Goal: Find specific page/section: Find specific page/section

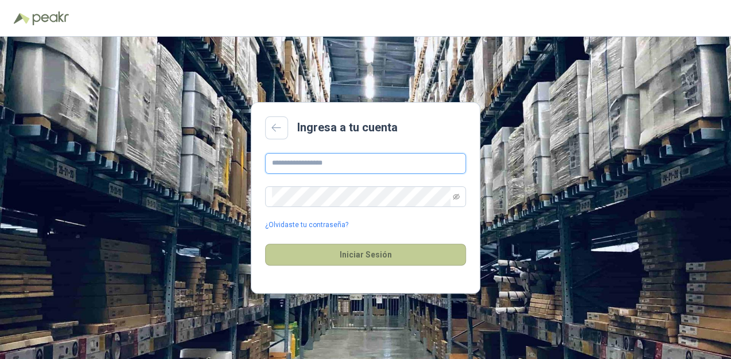
type input "**********"
click at [336, 248] on button "Iniciar Sesión" at bounding box center [365, 255] width 201 height 22
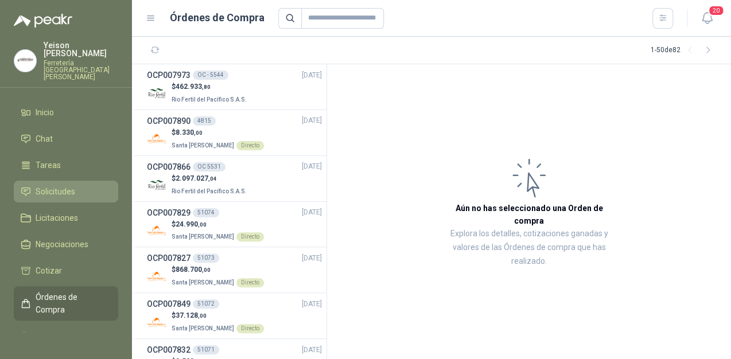
click at [59, 185] on span "Solicitudes" at bounding box center [56, 191] width 40 height 13
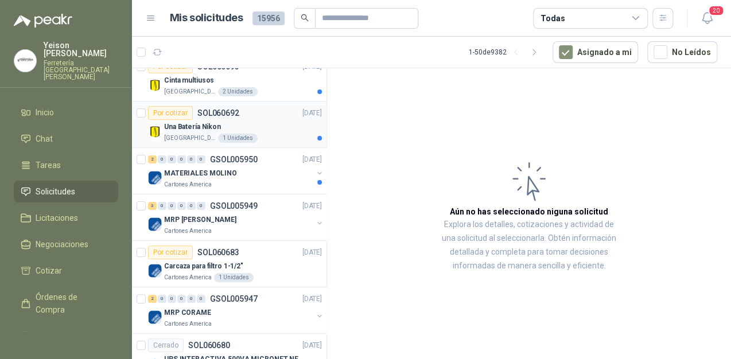
scroll to position [92, 0]
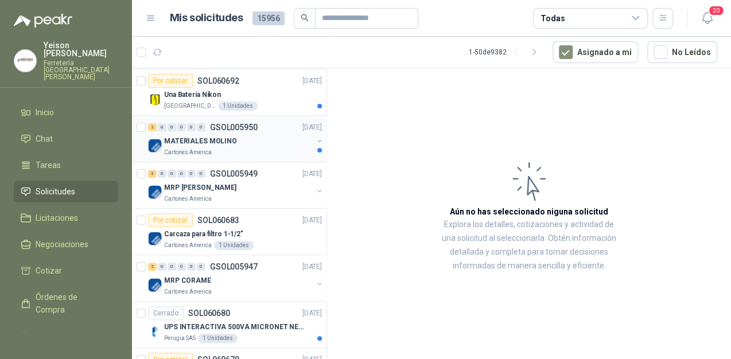
click at [244, 141] on div "MATERIALES MOLINO" at bounding box center [238, 141] width 149 height 14
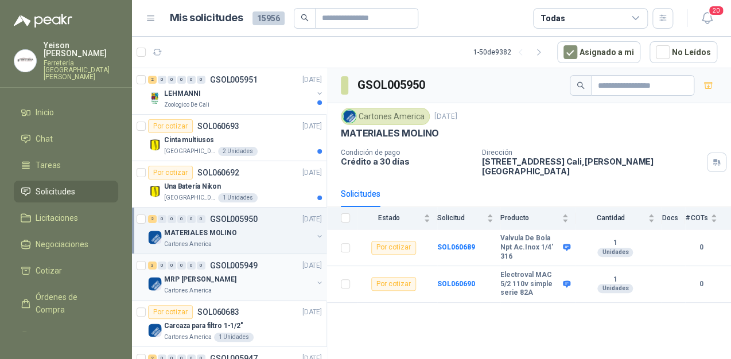
click at [223, 286] on div "Cartones America" at bounding box center [238, 290] width 149 height 9
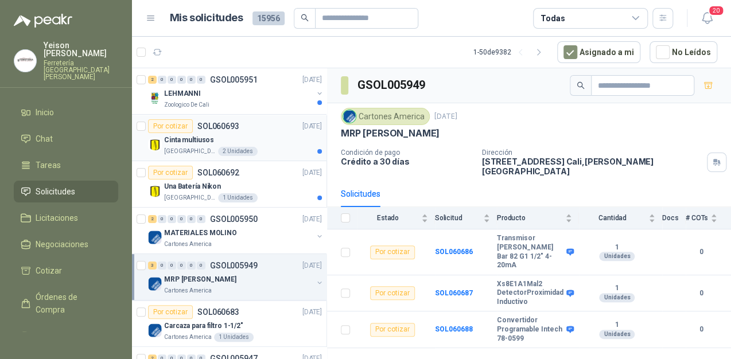
click at [273, 142] on div "Cinta multiusos" at bounding box center [243, 140] width 158 height 14
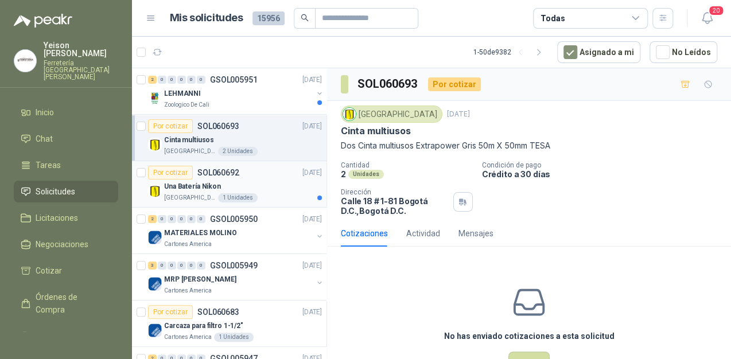
click at [251, 185] on div "Una Batería Nikon" at bounding box center [243, 187] width 158 height 14
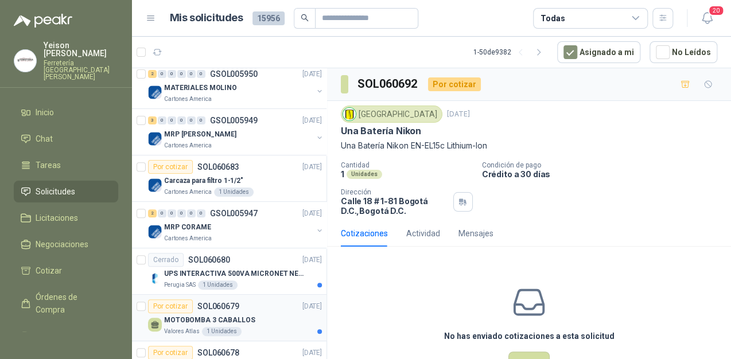
scroll to position [230, 0]
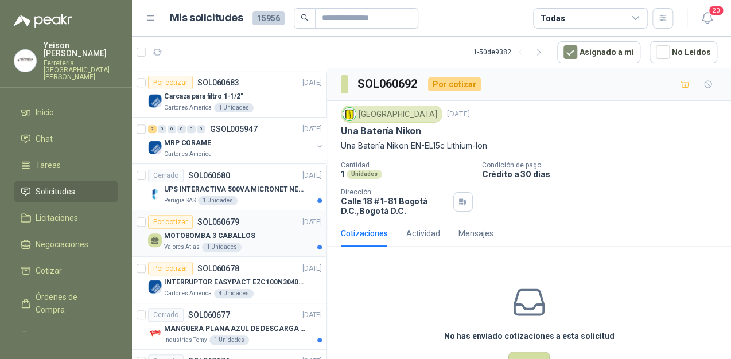
click at [251, 235] on div "MOTOBOMBA 3 CABALLOS" at bounding box center [243, 236] width 158 height 14
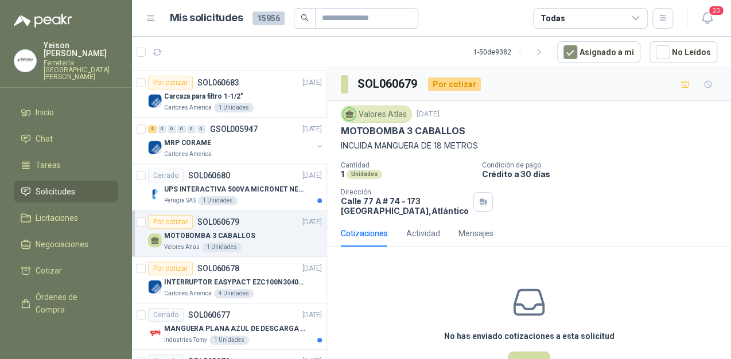
scroll to position [275, 0]
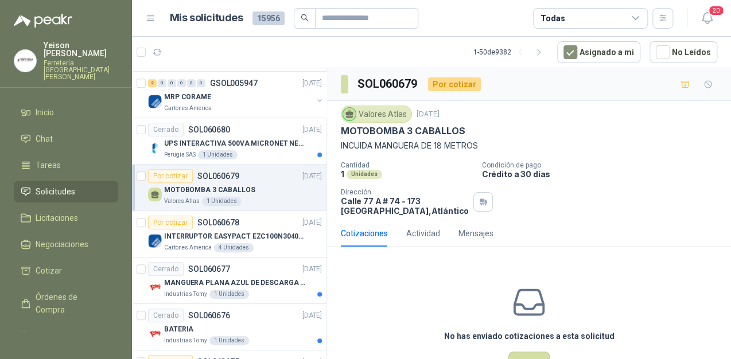
click at [255, 197] on div "Valores Atlas 1 Unidades" at bounding box center [243, 201] width 158 height 9
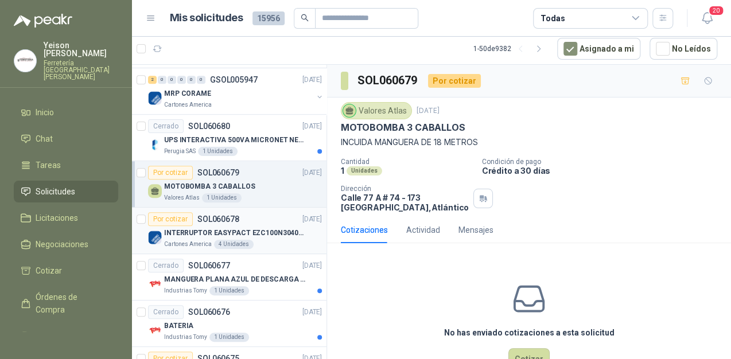
click at [248, 230] on p "INTERRUPTOR EASYPACT EZC100N3040C 40AMP 25K [PERSON_NAME]" at bounding box center [235, 233] width 143 height 11
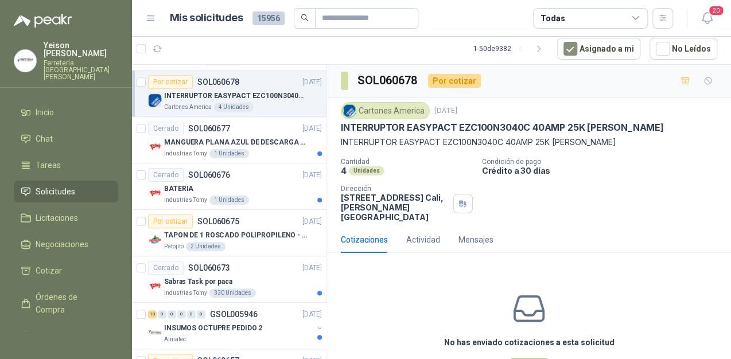
scroll to position [413, 0]
click at [247, 234] on p "TAPON DE 1 ROSCADO POLIPROPILENO - HEMBRA NPT" at bounding box center [235, 235] width 143 height 11
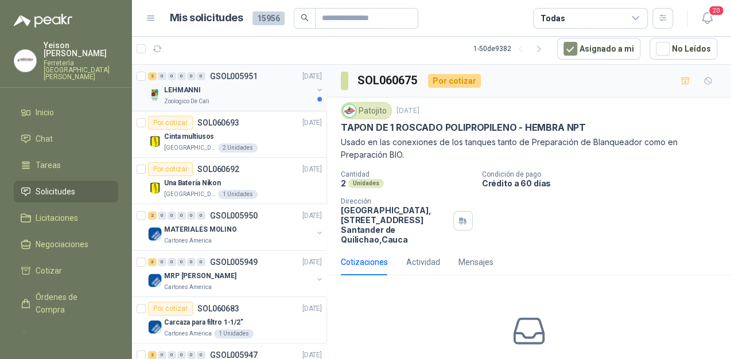
click at [215, 96] on div "LEHMANNI" at bounding box center [238, 90] width 149 height 14
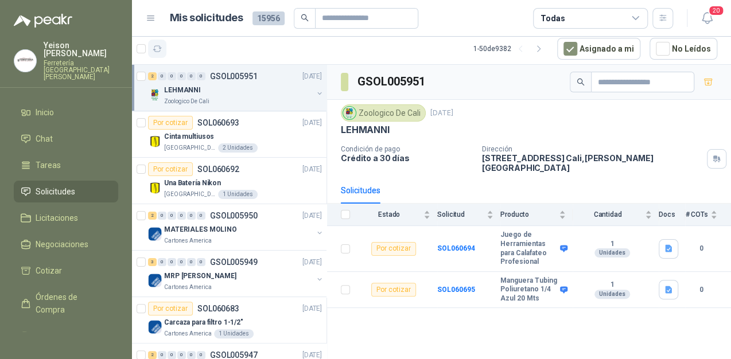
click at [161, 50] on icon "button" at bounding box center [158, 49] width 10 height 10
click at [162, 53] on button "button" at bounding box center [157, 49] width 18 height 18
click at [79, 212] on li "Licitaciones" at bounding box center [66, 218] width 91 height 13
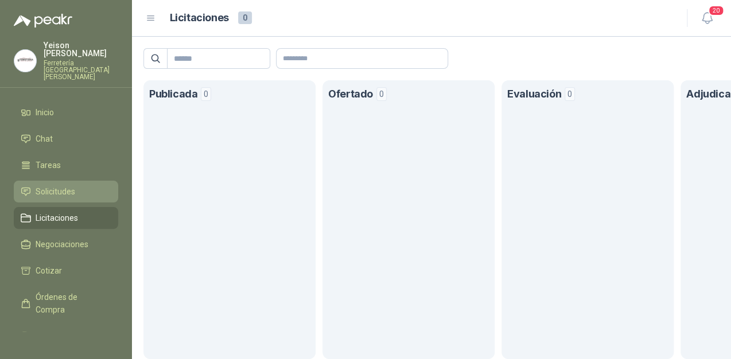
click at [88, 183] on link "Solicitudes" at bounding box center [66, 192] width 104 height 22
